Goal: Transaction & Acquisition: Subscribe to service/newsletter

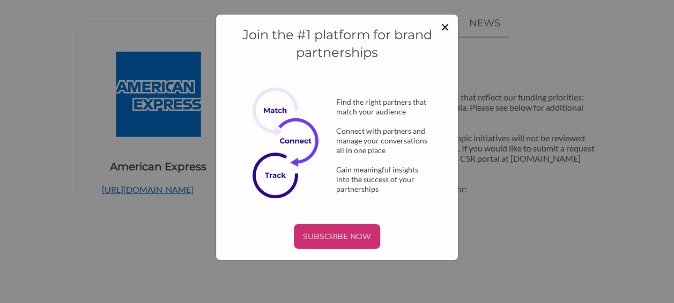
click at [448, 26] on span "×" at bounding box center [445, 26] width 9 height 18
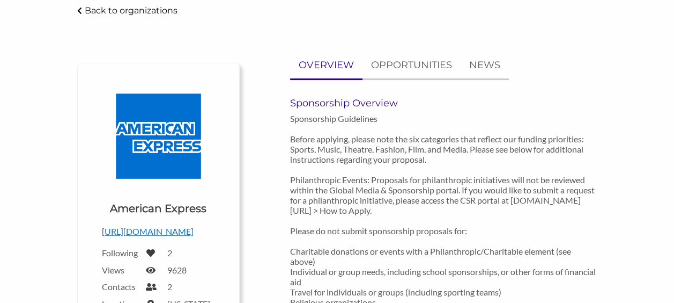
scroll to position [107, 0]
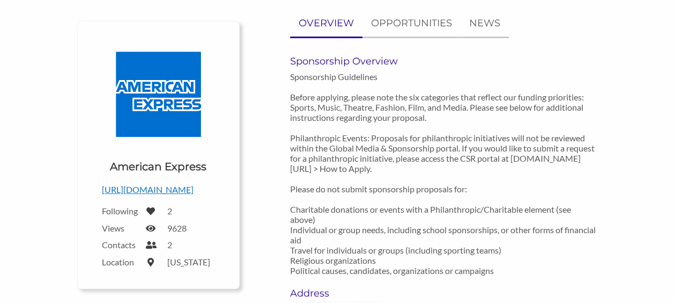
drag, startPoint x: 289, startPoint y: 60, endPoint x: 502, endPoint y: 269, distance: 298.9
click at [502, 269] on div "Sponsorship Overview Sponsorship Guidelines Before applying, please note the si…" at bounding box center [443, 171] width 323 height 232
copy div "Sponsorship Overview Sponsorship Guidelines Before applying, please note the si…"
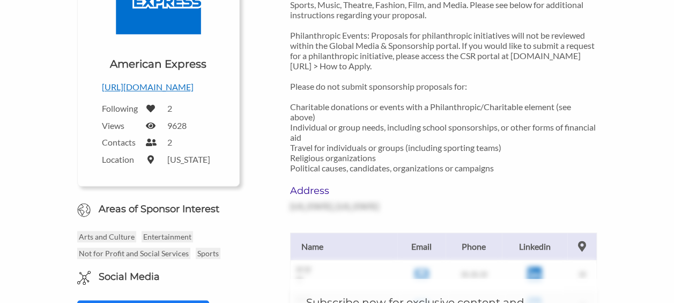
scroll to position [215, 0]
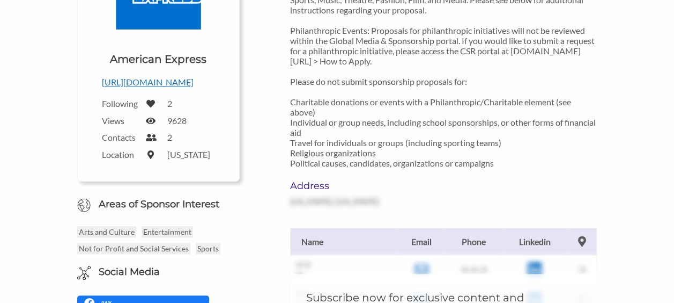
click at [358, 222] on div "?? ?? Email ?? Phone ?? Linkedin ?? ?? Name Email Phone Linkedin ?? ?? ?? ??-??…" at bounding box center [443, 289] width 323 height 166
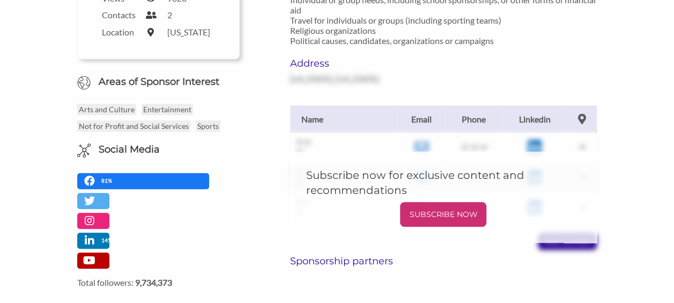
scroll to position [376, 0]
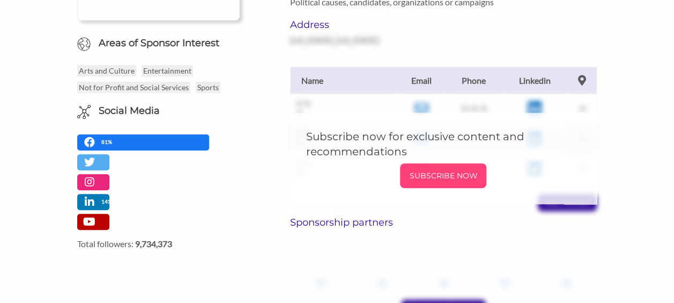
click at [442, 177] on p "SUBSCRIBE NOW" at bounding box center [443, 175] width 78 height 16
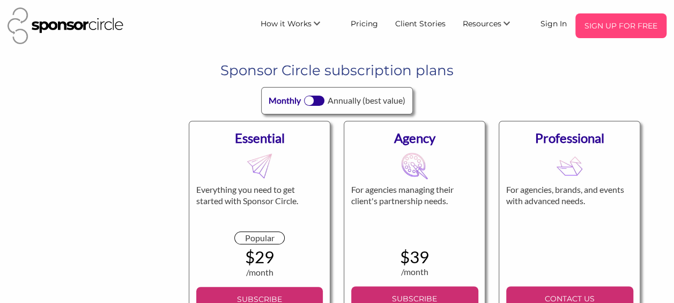
click at [600, 25] on p "SIGN UP FOR FREE" at bounding box center [621, 26] width 83 height 16
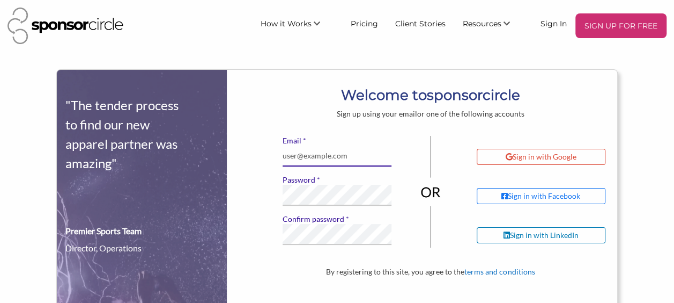
click at [353, 158] on input "* Email" at bounding box center [337, 155] width 108 height 21
type input "[EMAIL_ADDRESS][DOMAIN_NAME]"
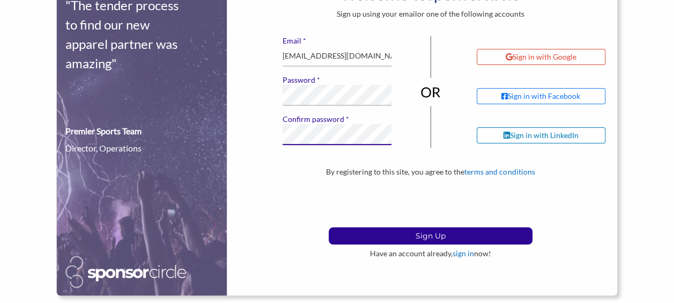
scroll to position [107, 0]
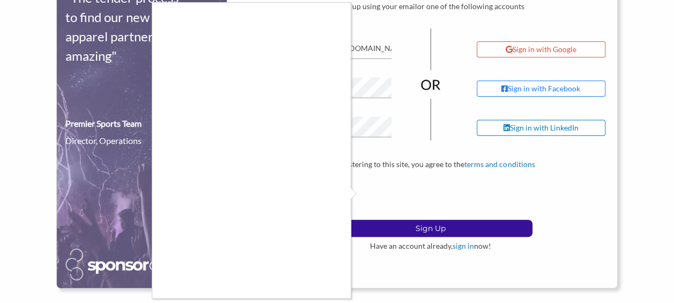
click at [426, 230] on div at bounding box center [337, 151] width 674 height 303
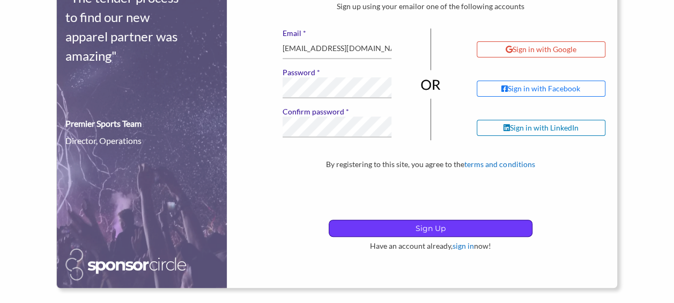
click at [469, 230] on p "Sign Up" at bounding box center [430, 228] width 203 height 16
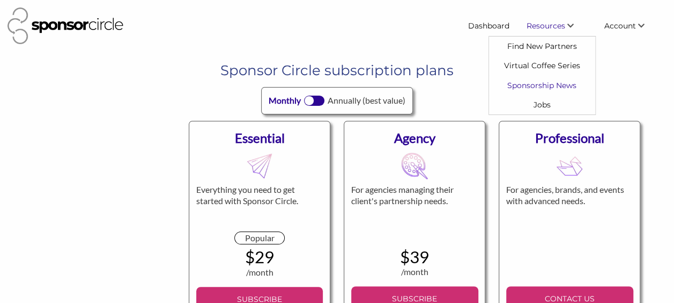
click at [556, 85] on link "Sponsorship News" at bounding box center [542, 84] width 106 height 19
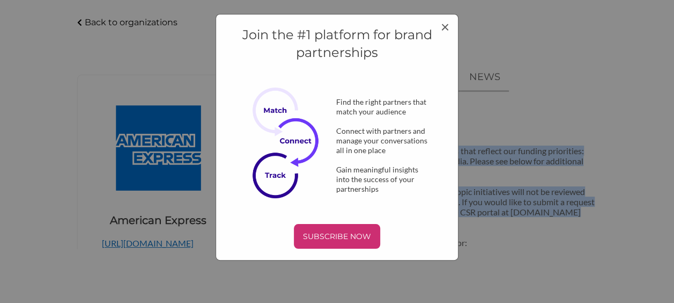
drag, startPoint x: 290, startPoint y: 149, endPoint x: 479, endPoint y: 220, distance: 201.7
click at [479, 220] on body "SIGN UP FOR FREE How it Works For Suppliers and Sponsors For Events and Sports …" at bounding box center [337, 97] width 674 height 303
click at [445, 28] on span "×" at bounding box center [445, 26] width 9 height 18
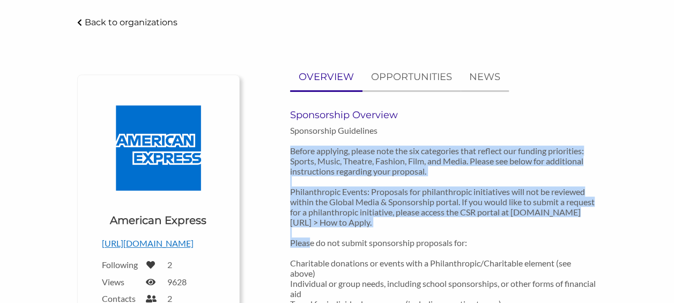
copy p "Before applying, please note the six categories that reflect our funding priori…"
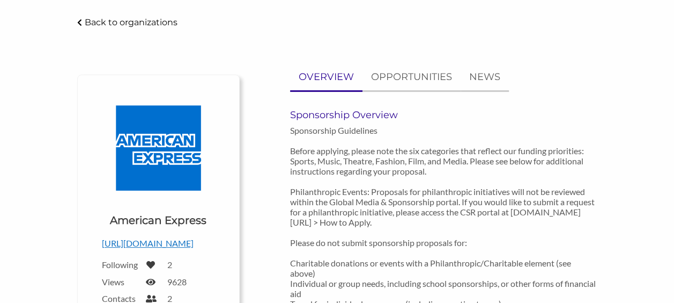
click at [239, 91] on div "Upload a logo for your organization Choose American Express [URL][DOMAIN_NAME] …" at bounding box center [158, 209] width 163 height 268
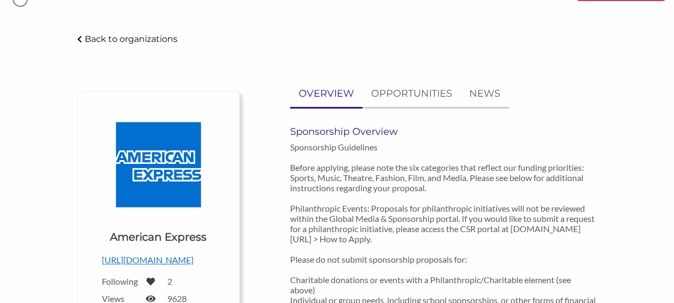
scroll to position [0, 0]
